Goal: Navigation & Orientation: Find specific page/section

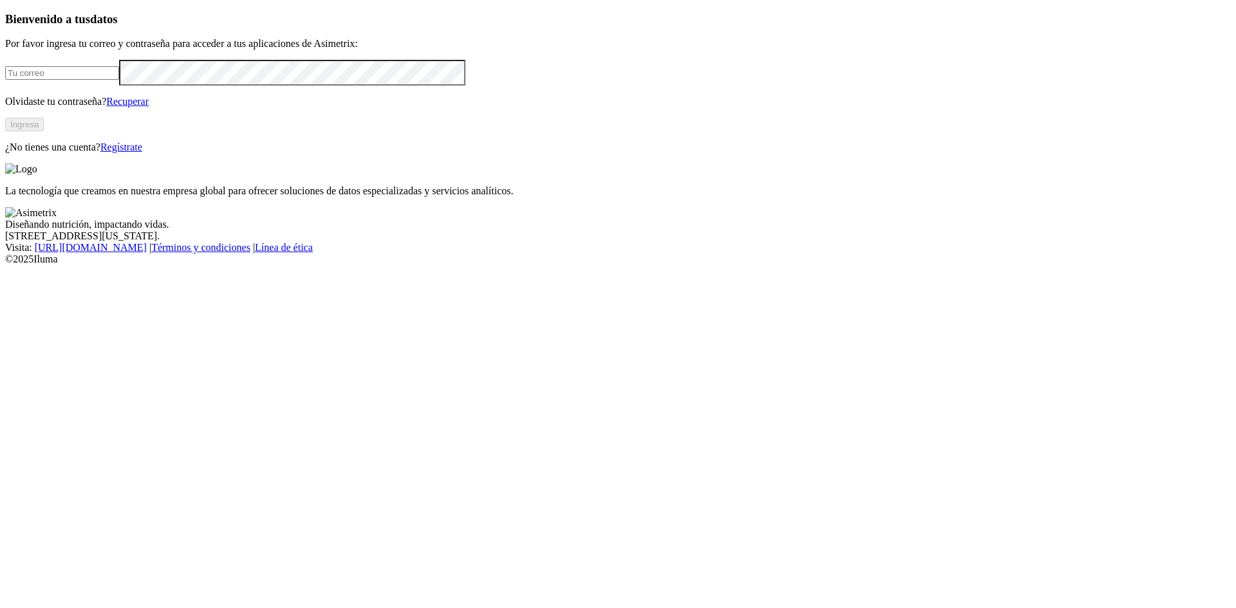
type input "[EMAIL_ADDRESS][DOMAIN_NAME]"
click at [44, 131] on button "Ingresa" at bounding box center [24, 125] width 39 height 14
